Goal: Task Accomplishment & Management: Manage account settings

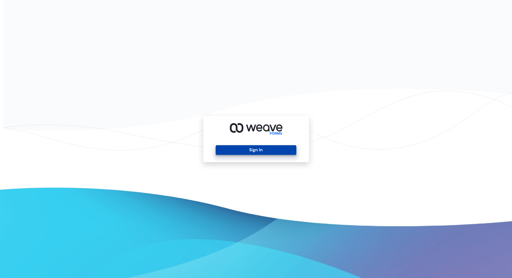
click at [261, 153] on button "Sign In" at bounding box center [256, 150] width 81 height 10
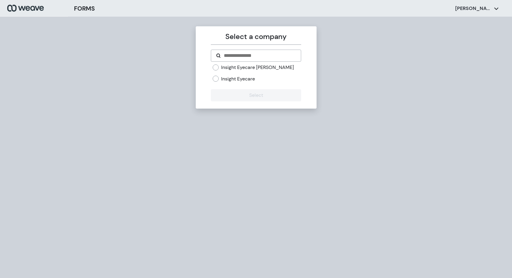
click at [247, 80] on label "Insight Eyecare" at bounding box center [238, 79] width 34 height 7
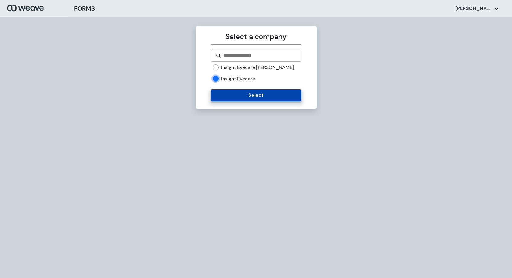
click at [249, 91] on button "Select" at bounding box center [256, 95] width 90 height 12
